Goal: Transaction & Acquisition: Purchase product/service

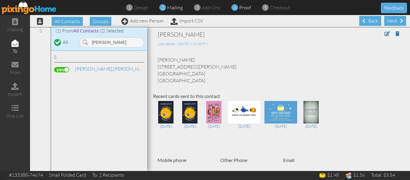
click at [248, 8] on span "proof" at bounding box center [245, 8] width 12 height 6
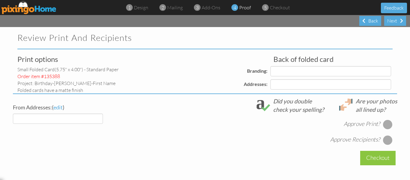
select select "object:6696"
select select "object:6700"
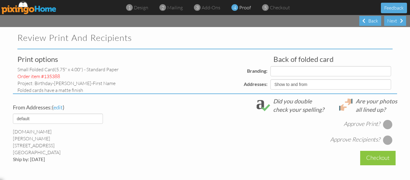
select select "object:6702"
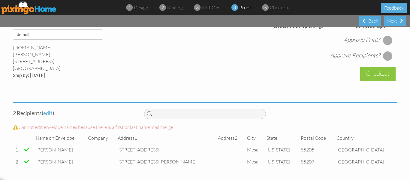
scroll to position [246, 0]
click at [386, 41] on div at bounding box center [388, 40] width 10 height 10
click at [387, 55] on div at bounding box center [388, 56] width 10 height 10
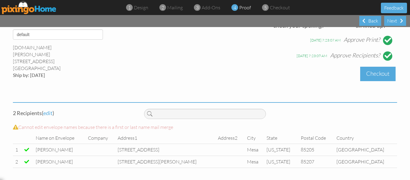
click at [380, 74] on div "Checkout" at bounding box center [378, 74] width 35 height 14
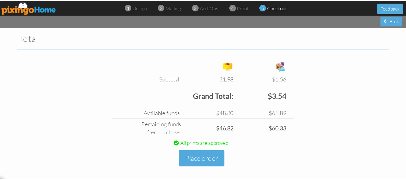
scroll to position [202, 0]
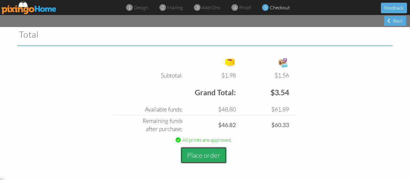
click at [199, 154] on button "Place order" at bounding box center [204, 155] width 46 height 17
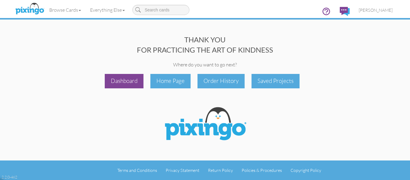
click at [124, 79] on div "Dashboard" at bounding box center [124, 81] width 39 height 14
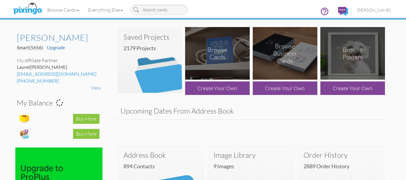
click at [148, 47] on h4 "2179 Projects" at bounding box center [151, 48] width 57 height 6
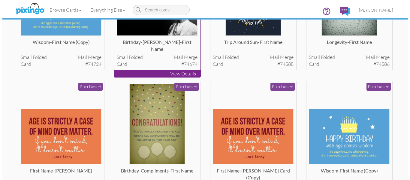
scroll to position [108, 0]
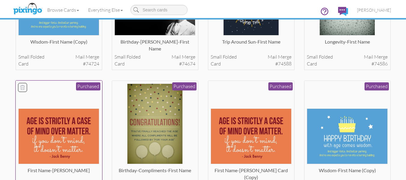
click at [65, 136] on img at bounding box center [58, 136] width 81 height 56
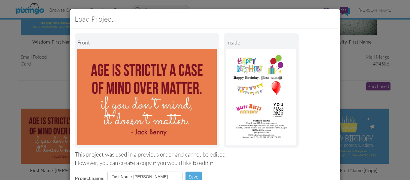
scroll to position [101, 0]
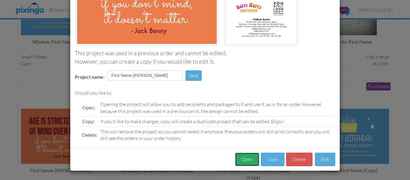
click at [242, 156] on button "Open" at bounding box center [247, 160] width 24 height 14
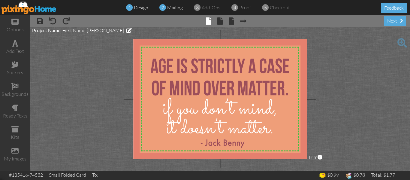
click at [168, 5] on span "mailing" at bounding box center [175, 8] width 16 height 6
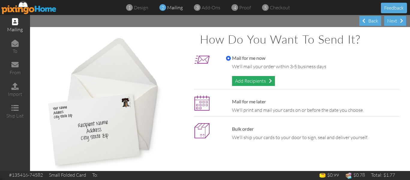
click at [247, 81] on div "Add Recipients" at bounding box center [253, 81] width 43 height 10
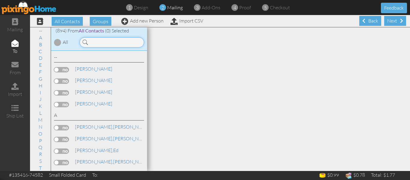
click at [97, 42] on input at bounding box center [112, 42] width 65 height 10
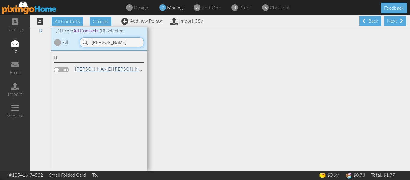
type input "[PERSON_NAME]"
click at [90, 71] on span "[PERSON_NAME]," at bounding box center [94, 69] width 38 height 6
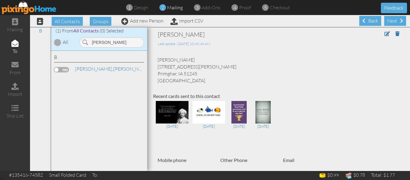
click at [56, 70] on label at bounding box center [61, 69] width 15 height 5
click at [0, 0] on input "checkbox" at bounding box center [0, 0] width 0 height 0
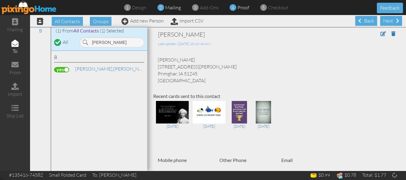
click at [246, 7] on span "proof" at bounding box center [243, 8] width 12 height 6
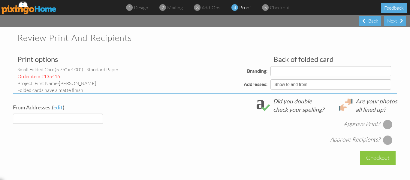
select select "object:9682"
select select "object:9680"
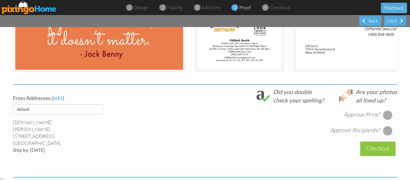
scroll to position [234, 0]
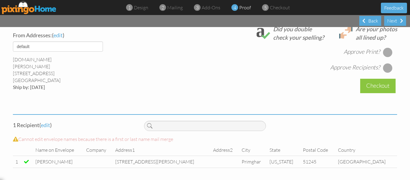
click at [387, 51] on div at bounding box center [388, 52] width 10 height 10
click at [388, 68] on div at bounding box center [388, 68] width 10 height 10
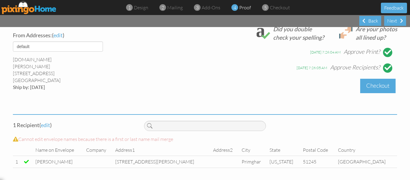
click at [382, 88] on div "Checkout" at bounding box center [378, 86] width 35 height 14
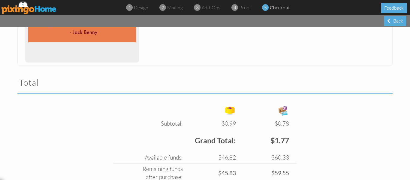
scroll to position [202, 0]
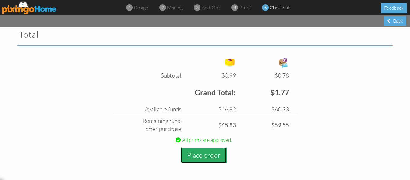
click at [195, 152] on button "Place order" at bounding box center [204, 155] width 46 height 17
